Goal: Transaction & Acquisition: Book appointment/travel/reservation

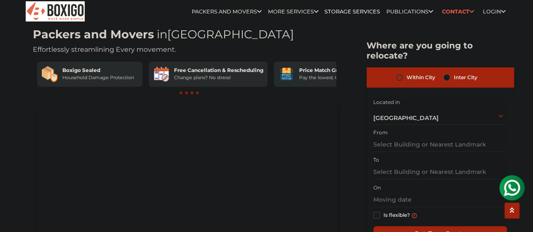
scroll to position [35, 0]
click at [454, 73] on label "Inter City" at bounding box center [466, 78] width 24 height 10
click at [450, 73] on input "Inter City" at bounding box center [447, 77] width 7 height 8
radio input "true"
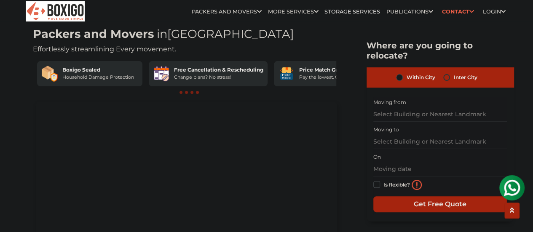
click at [407, 73] on label "Within City" at bounding box center [421, 78] width 29 height 10
click at [398, 73] on input "Within City" at bounding box center [399, 77] width 7 height 8
radio input "true"
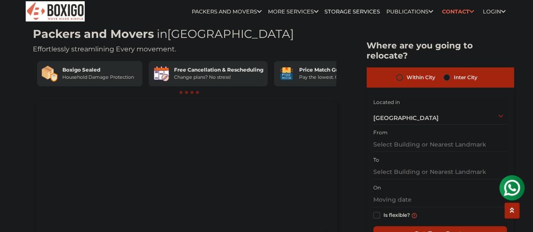
click at [454, 73] on label "Inter City" at bounding box center [466, 78] width 24 height 10
click at [450, 73] on input "Inter City" at bounding box center [447, 77] width 7 height 8
radio input "true"
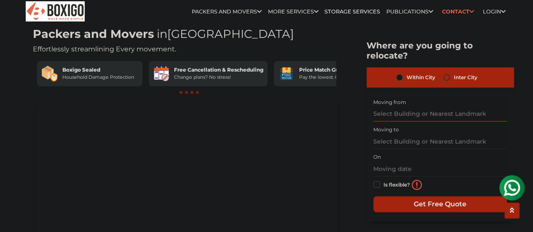
click at [436, 107] on input "text" at bounding box center [441, 114] width 134 height 15
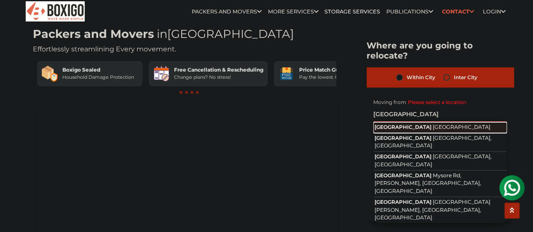
click at [433, 124] on span "[GEOGRAPHIC_DATA]" at bounding box center [462, 127] width 58 height 6
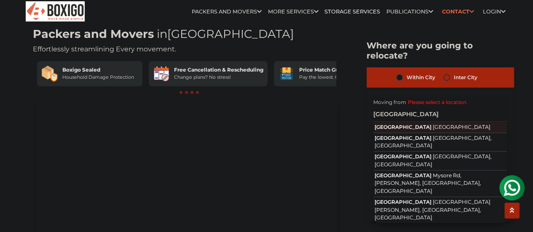
type input "[GEOGRAPHIC_DATA], [GEOGRAPHIC_DATA]"
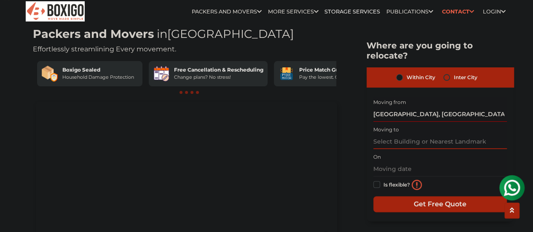
click at [423, 135] on input "text" at bounding box center [441, 142] width 134 height 15
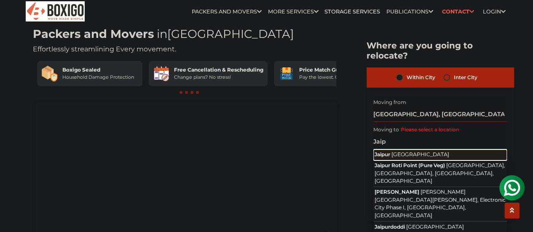
click at [385, 151] on span "Jaipur" at bounding box center [383, 154] width 16 height 6
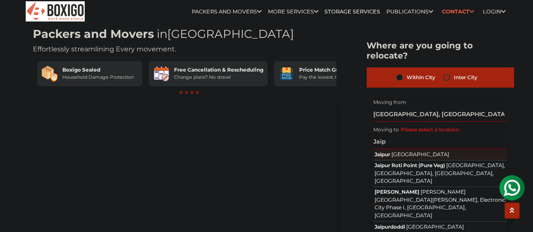
type input "Jaipur, Rajasthan"
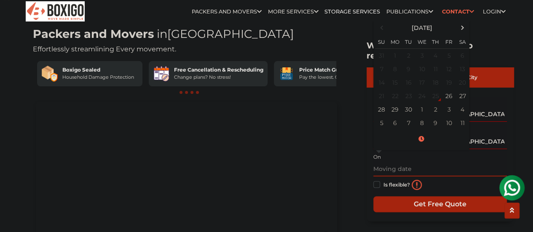
click at [387, 162] on input "text" at bounding box center [441, 169] width 134 height 15
click at [458, 89] on td "27" at bounding box center [462, 95] width 13 height 13
type input "09/27/2025 12:00 AM"
click at [384, 180] on label "Is flexible?" at bounding box center [397, 184] width 27 height 9
click at [374, 180] on input "Is flexible?" at bounding box center [377, 184] width 7 height 8
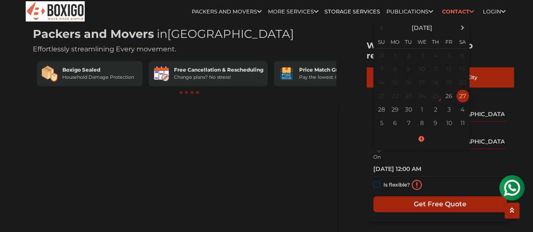
checkbox input "true"
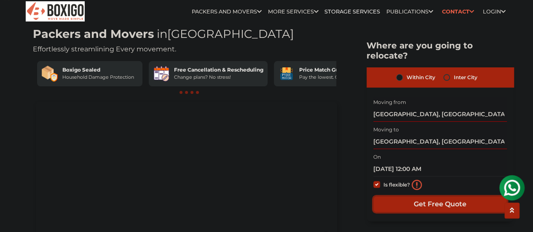
click at [408, 196] on input "Get Free Quote" at bounding box center [441, 204] width 134 height 16
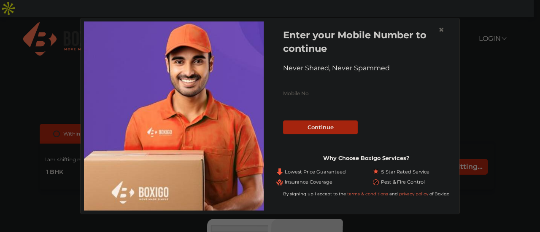
click at [354, 89] on input "text" at bounding box center [366, 93] width 166 height 13
type input "6377461167"
click at [318, 127] on button "Continue" at bounding box center [320, 128] width 75 height 14
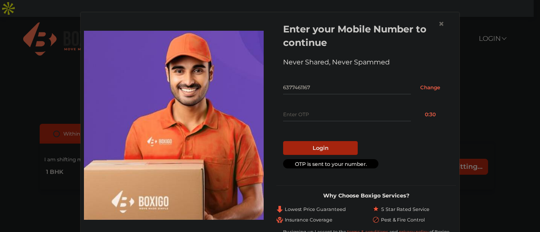
click at [302, 113] on input "text" at bounding box center [347, 114] width 128 height 13
type input "6675"
click at [313, 150] on button "Login" at bounding box center [320, 148] width 75 height 14
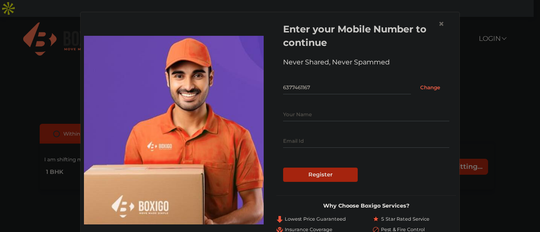
click at [285, 115] on input "text" at bounding box center [366, 114] width 166 height 13
type input "[PERSON_NAME]"
type input "[EMAIL_ADDRESS][DOMAIN_NAME]"
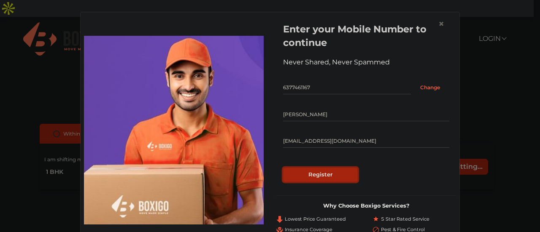
click at [283, 182] on input "Register" at bounding box center [320, 175] width 75 height 14
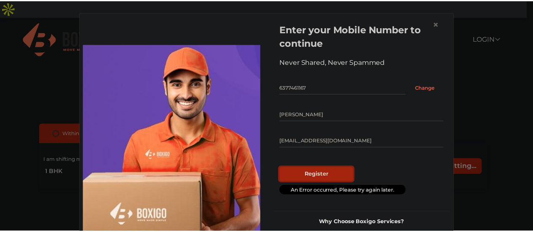
scroll to position [8, 0]
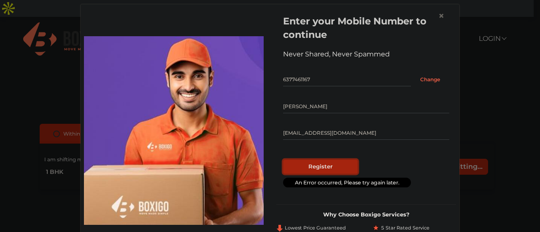
click at [331, 172] on input "Register" at bounding box center [320, 167] width 75 height 14
radio input "false"
radio input "true"
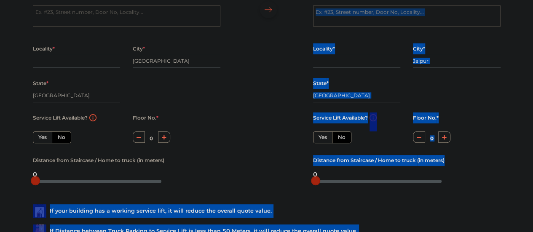
scroll to position [147, 0]
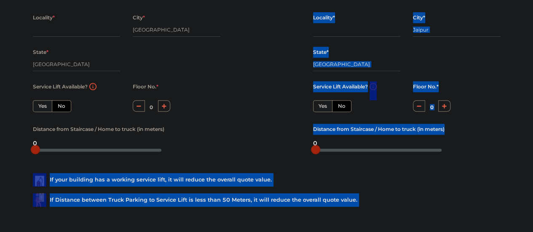
click at [435, 160] on div "If your building has a working service lift, it will reduce the overall quote v…" at bounding box center [267, 187] width 481 height 54
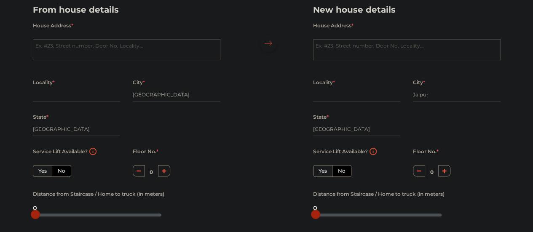
scroll to position [11, 0]
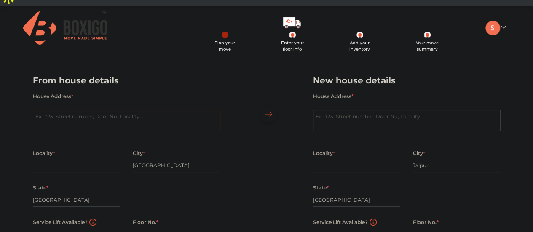
click at [122, 110] on textarea "House Address *" at bounding box center [127, 120] width 188 height 21
